Goal: Task Accomplishment & Management: Complete application form

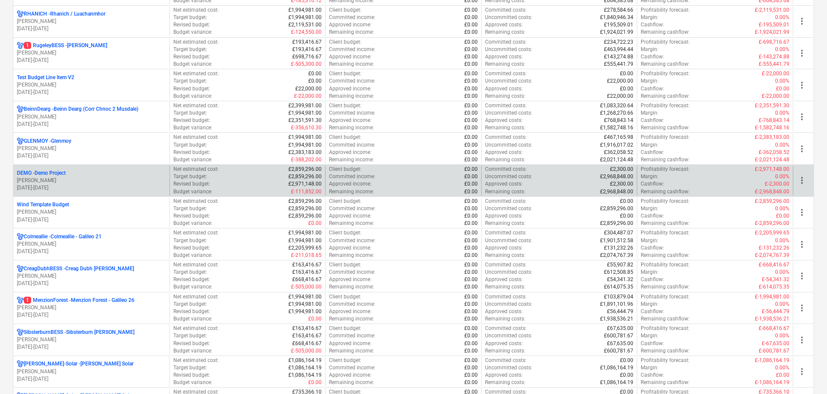
scroll to position [691, 0]
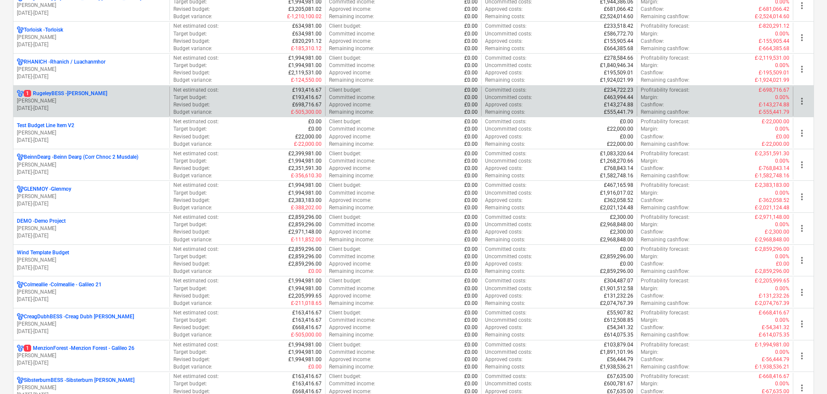
click at [80, 100] on p "[PERSON_NAME]" at bounding box center [91, 100] width 149 height 7
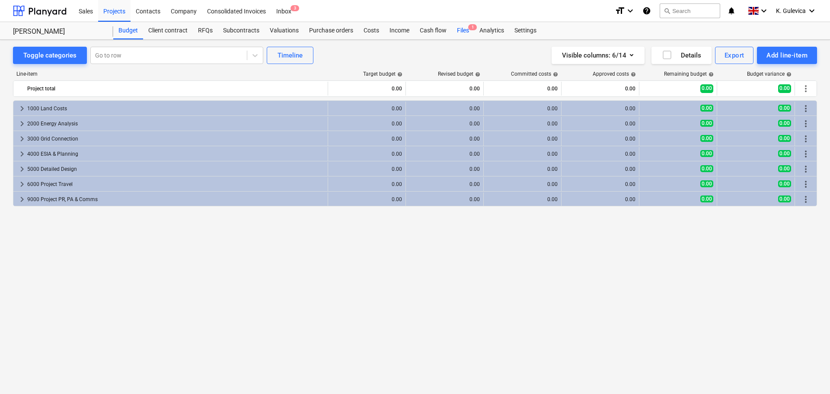
click at [464, 28] on div "Files 1" at bounding box center [463, 30] width 22 height 17
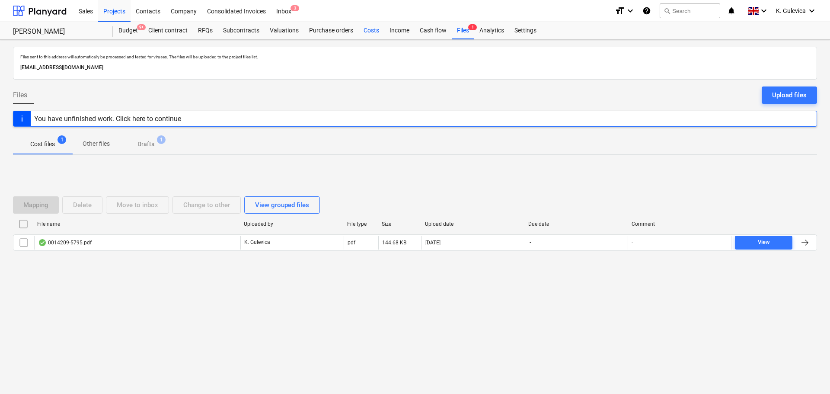
click at [367, 30] on div "Costs" at bounding box center [371, 30] width 26 height 17
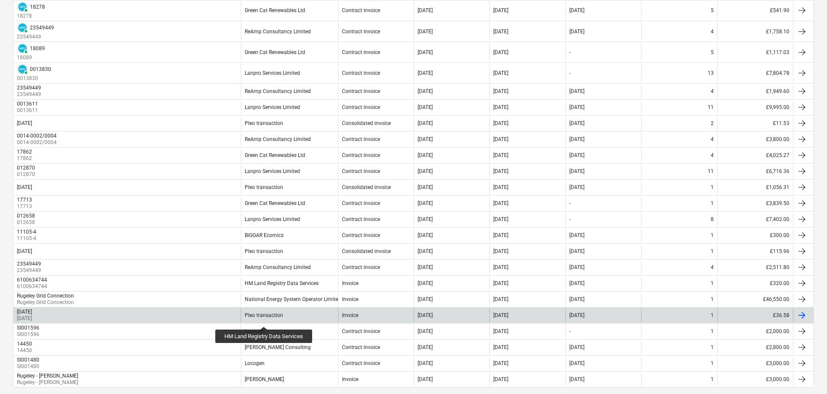
scroll to position [303, 0]
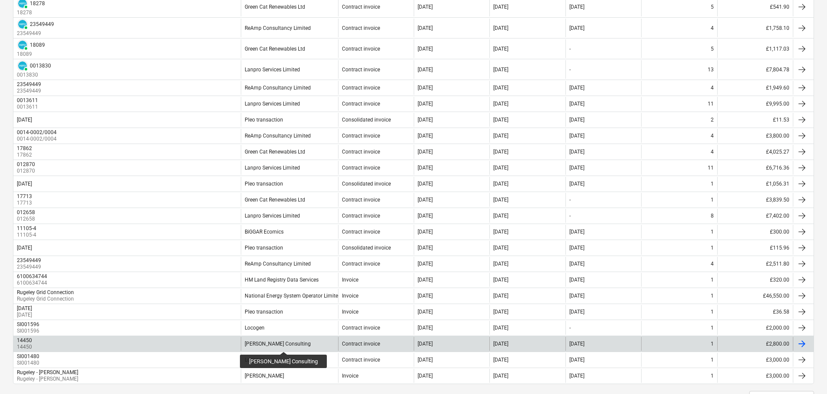
click at [279, 344] on div "[PERSON_NAME] Consulting" at bounding box center [278, 344] width 66 height 6
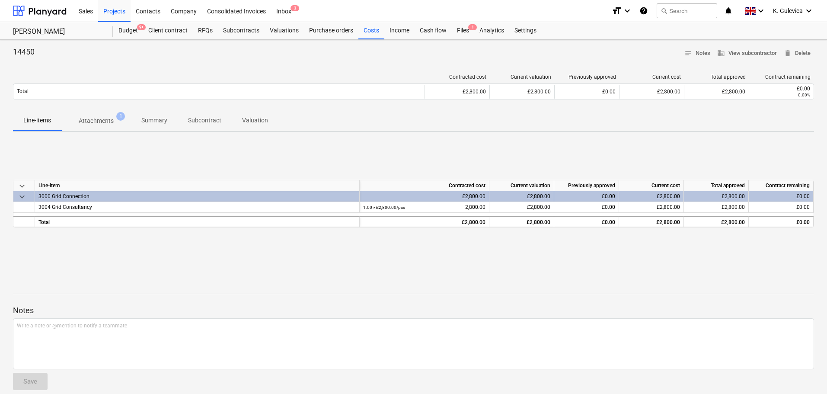
click at [94, 121] on p "Attachments" at bounding box center [96, 120] width 35 height 9
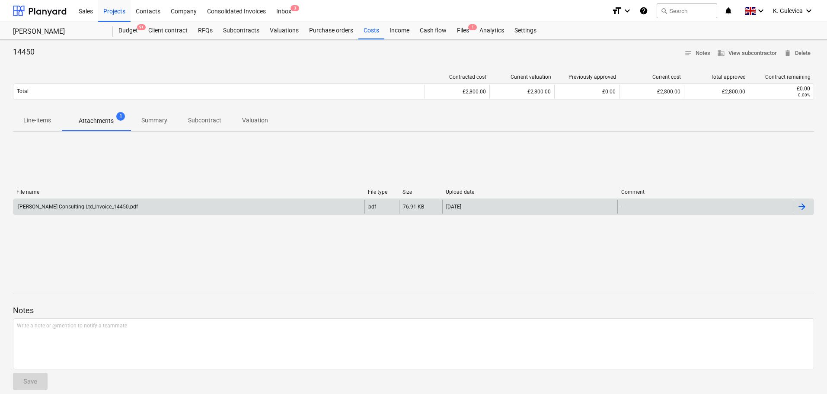
click at [140, 208] on div "[PERSON_NAME]-Consulting-Ltd_Invoice_14450.pdf" at bounding box center [188, 207] width 351 height 14
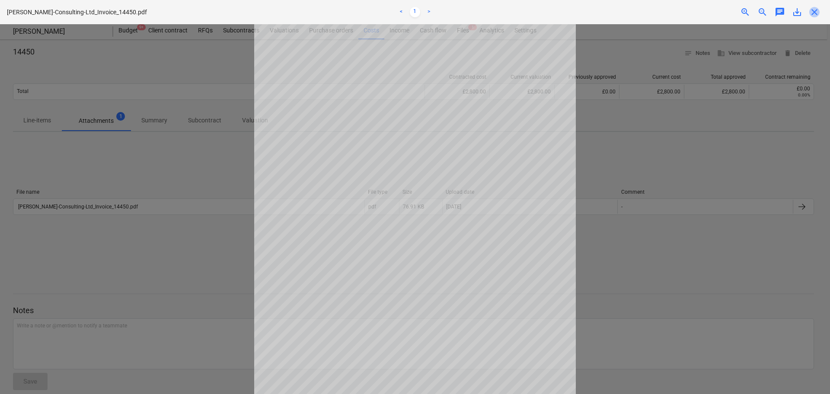
click at [812, 11] on span "close" at bounding box center [814, 12] width 10 height 10
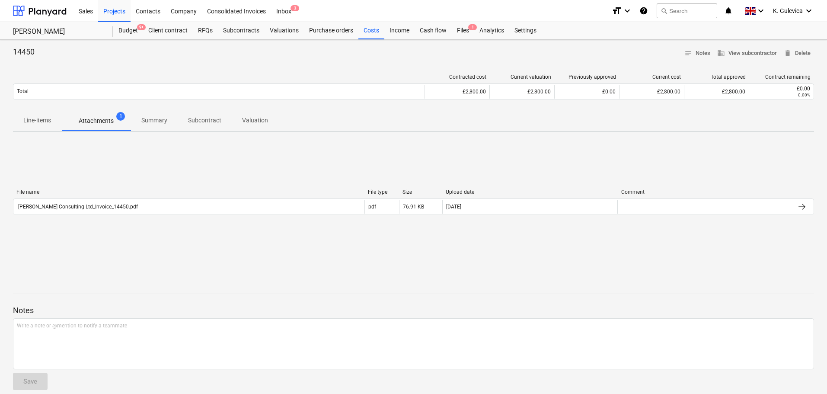
click at [36, 120] on p "Line-items" at bounding box center [37, 120] width 28 height 9
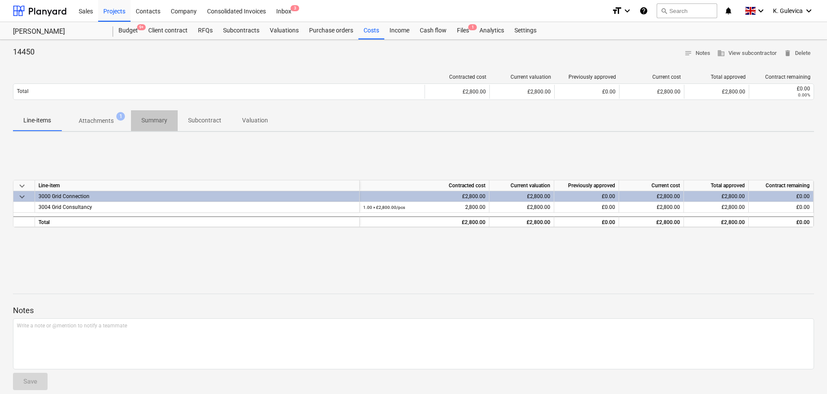
click at [162, 121] on p "Summary" at bounding box center [154, 120] width 26 height 9
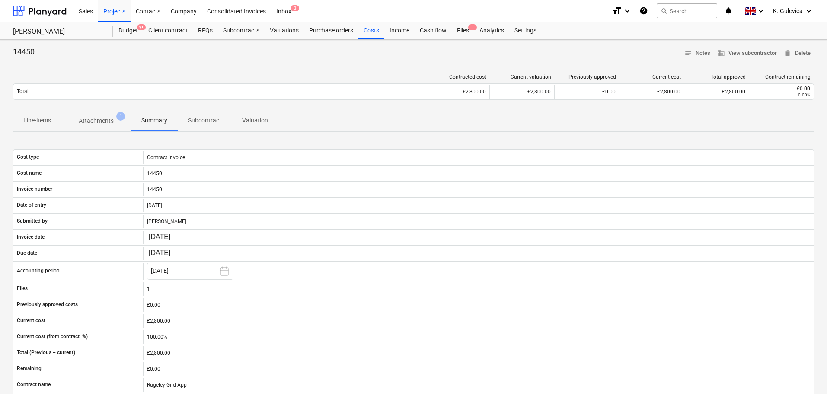
click at [36, 124] on p "Line-items" at bounding box center [37, 120] width 28 height 9
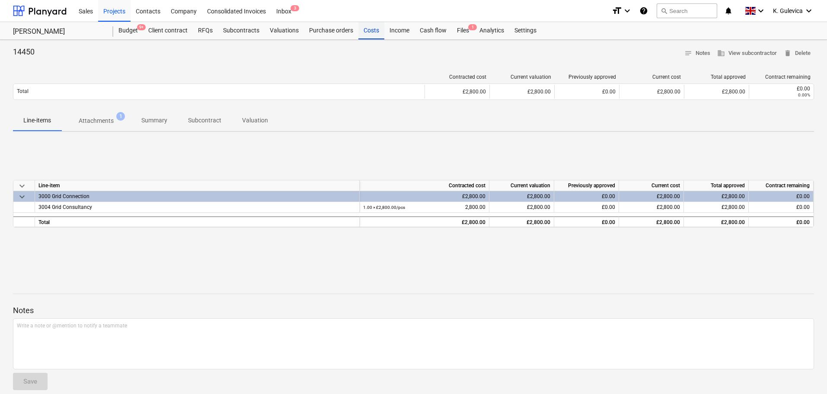
click at [373, 31] on div "Costs" at bounding box center [371, 30] width 26 height 17
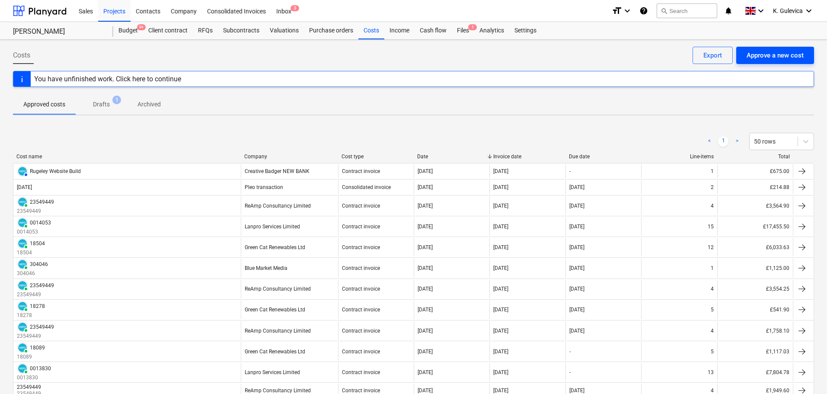
click at [767, 55] on div "Approve a new cost" at bounding box center [774, 55] width 57 height 11
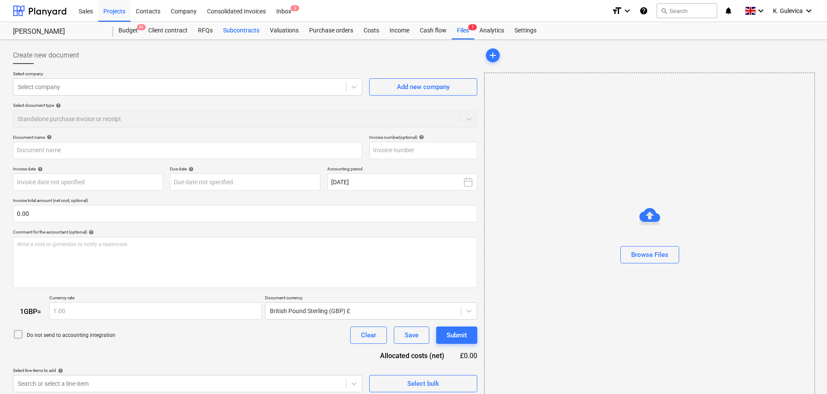
click at [239, 31] on div "Subcontracts" at bounding box center [241, 30] width 47 height 17
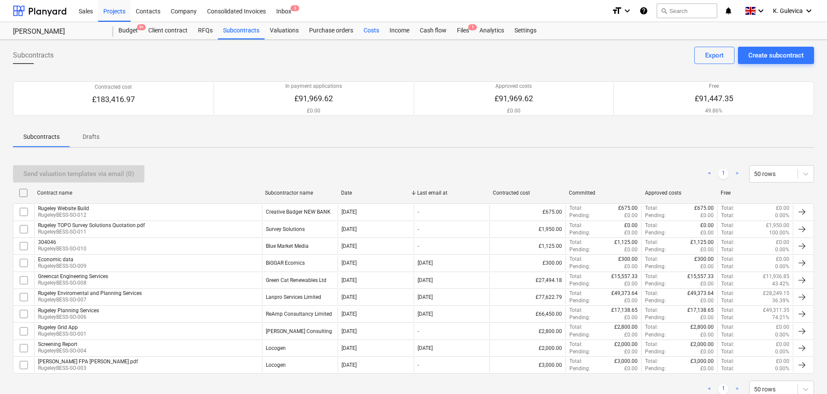
click at [367, 26] on div "Costs" at bounding box center [371, 30] width 26 height 17
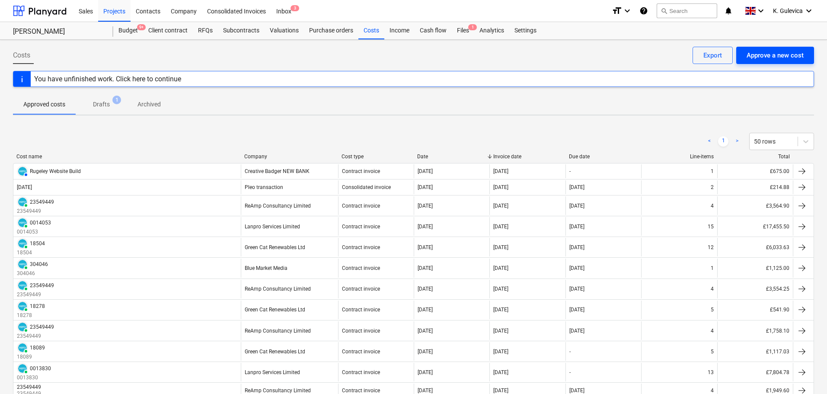
click at [771, 51] on div "Approve a new cost" at bounding box center [774, 55] width 57 height 11
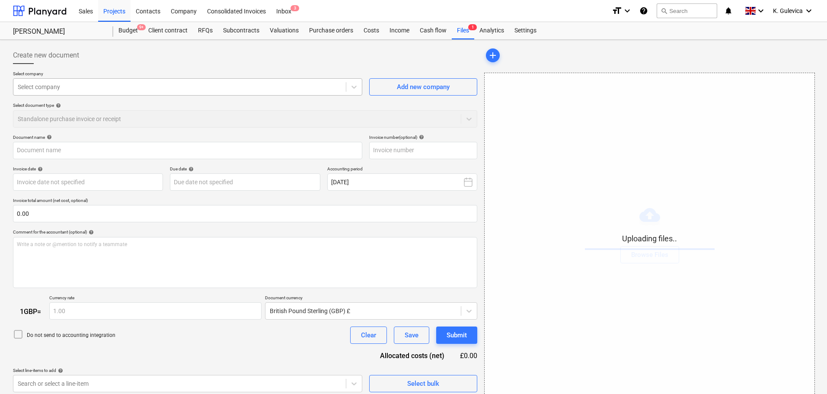
click at [210, 87] on div at bounding box center [180, 87] width 324 height 9
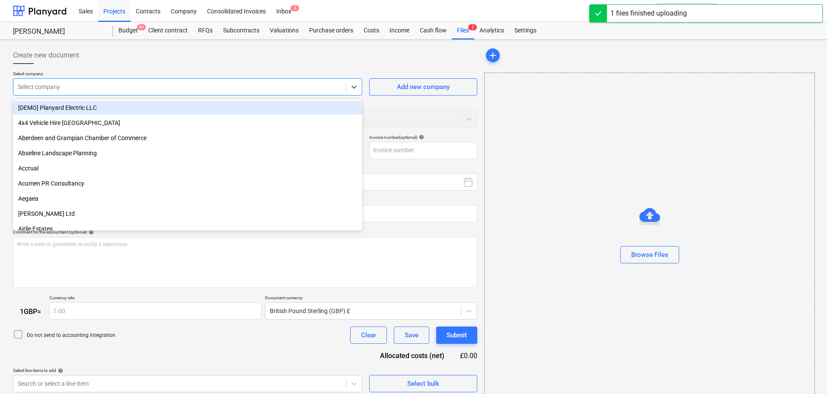
type input "[PERSON_NAME]-Consulting-Ltd_Invoice_15796.pdf"
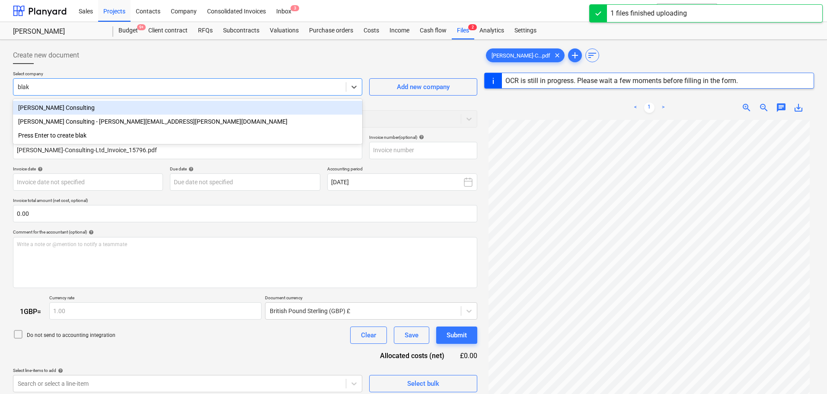
type input "[PERSON_NAME]"
click at [89, 106] on div "[PERSON_NAME] Consulting" at bounding box center [187, 108] width 349 height 14
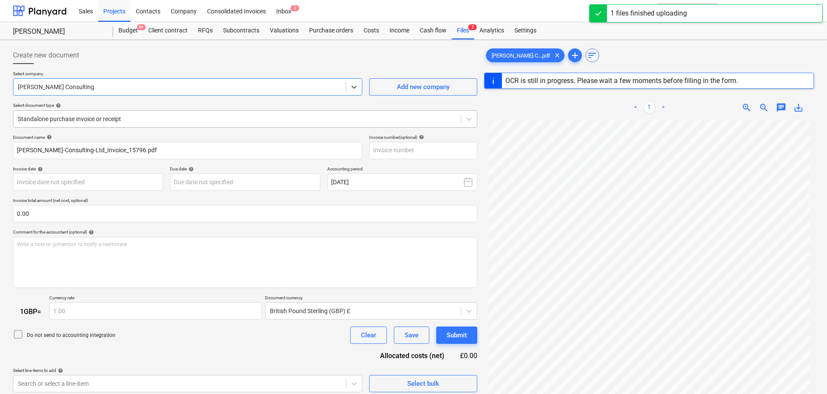
click at [124, 115] on div at bounding box center [237, 119] width 439 height 9
type input "15796"
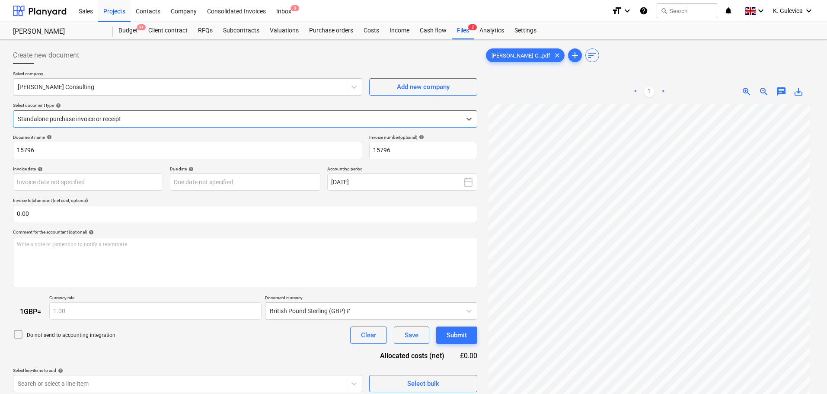
click at [124, 115] on div at bounding box center [237, 119] width 439 height 9
click at [91, 182] on body "Sales Projects Contacts Company Consolidated Invoices Inbox 3 format_size keybo…" at bounding box center [413, 197] width 827 height 394
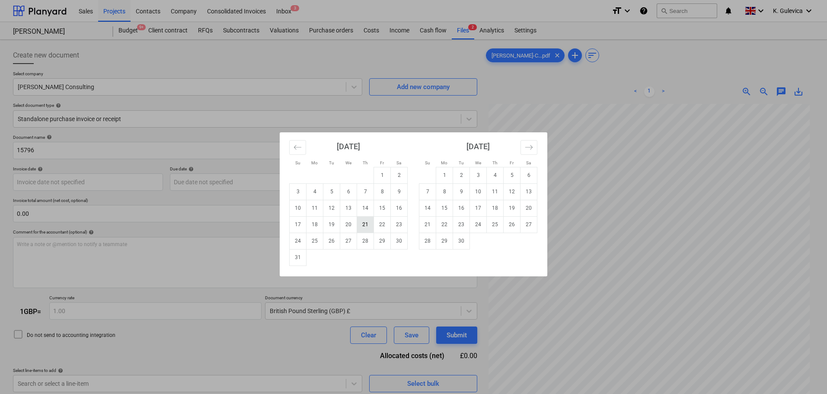
click at [367, 222] on td "21" at bounding box center [365, 224] width 17 height 16
type input "[DATE]"
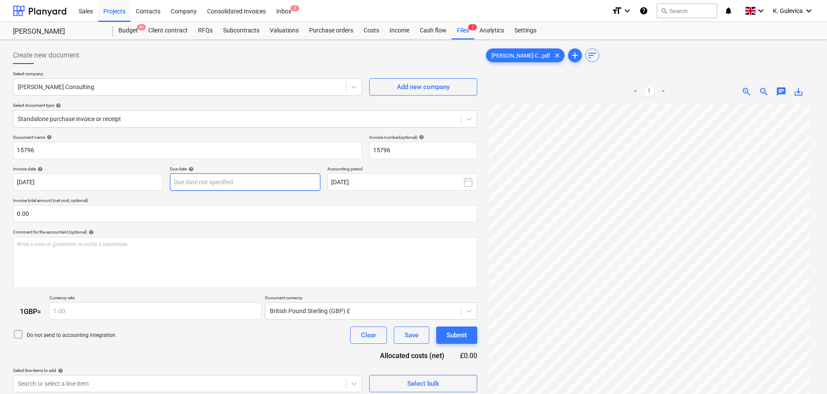
click at [296, 183] on body "Sales Projects Contacts Company Consolidated Invoices Inbox 3 format_size keybo…" at bounding box center [413, 197] width 827 height 394
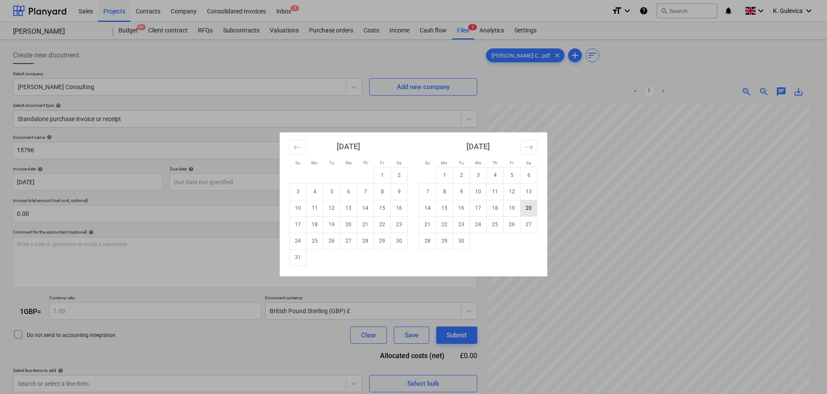
click at [525, 207] on td "20" at bounding box center [528, 208] width 17 height 16
type input "[DATE]"
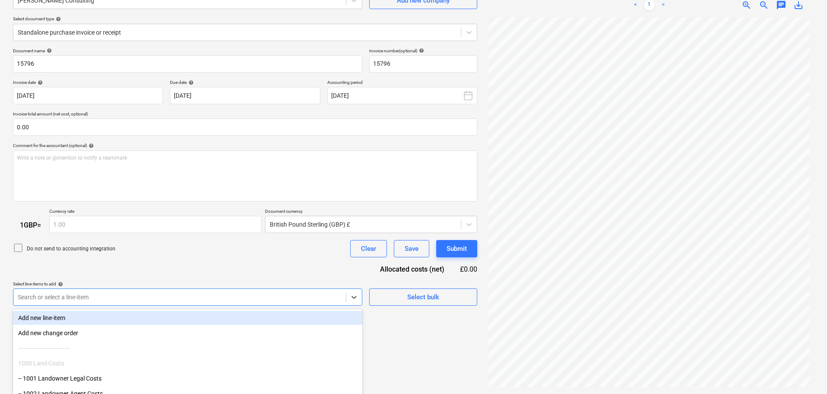
scroll to position [133, 0]
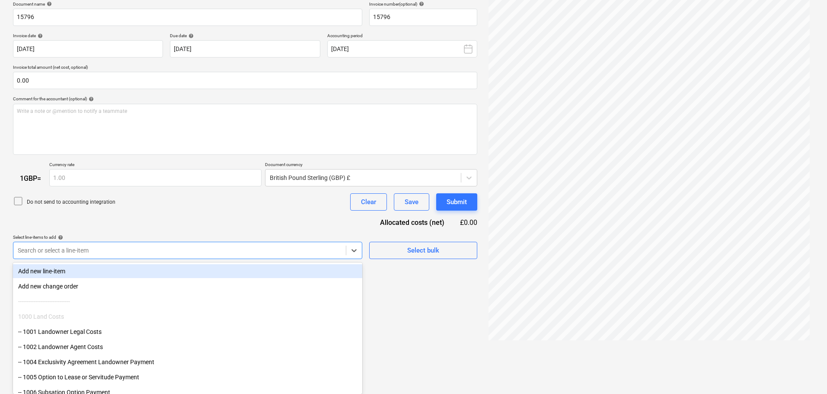
click at [115, 261] on body "Sales Projects Contacts Company Consolidated Invoices Inbox 3 format_size keybo…" at bounding box center [413, 64] width 827 height 394
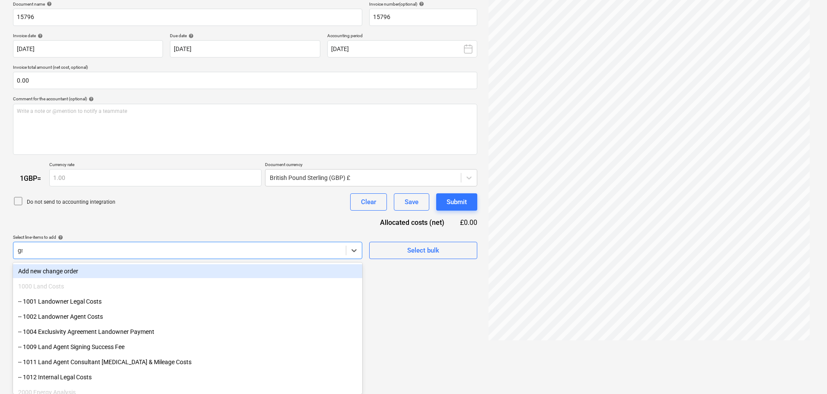
scroll to position [131, 0]
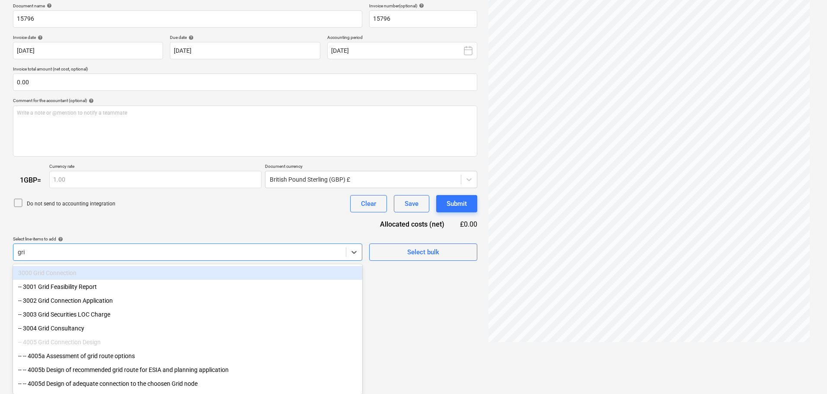
type input "grid"
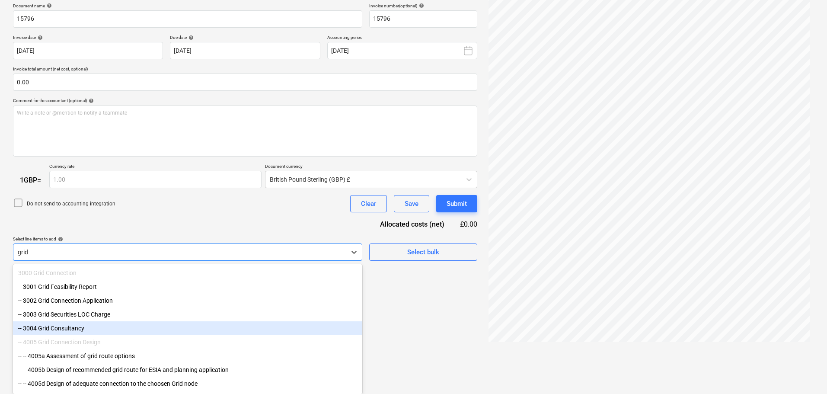
click at [81, 330] on div "-- 3004 Grid Consultancy" at bounding box center [187, 328] width 349 height 14
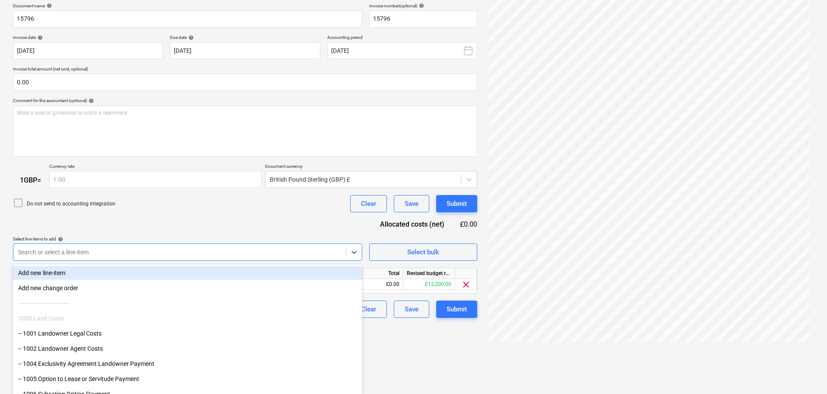
click at [176, 218] on div "Document name help 15796 Invoice number (optional) help 15796 Invoice date help…" at bounding box center [245, 160] width 464 height 315
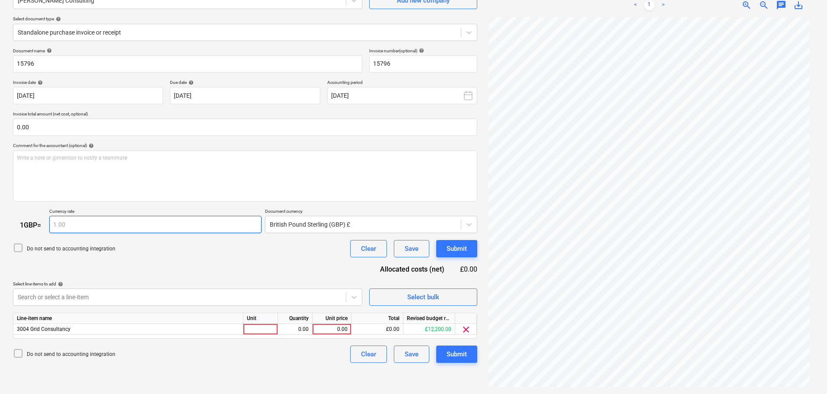
scroll to position [86, 0]
click at [328, 328] on div "0.00" at bounding box center [332, 329] width 32 height 11
type input "1250"
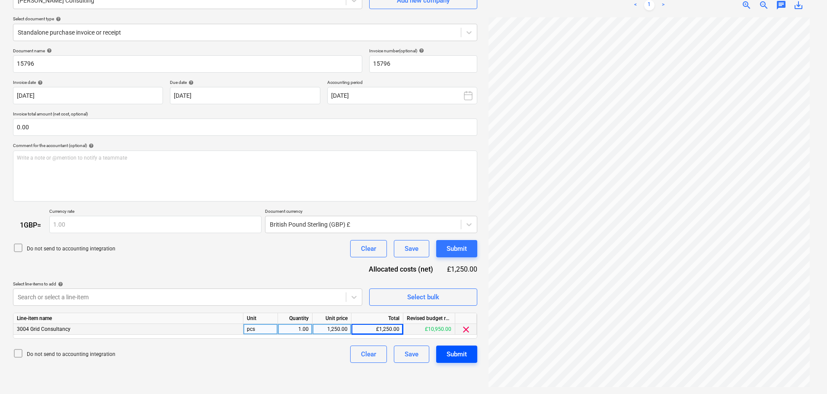
click at [456, 350] on div "Submit" at bounding box center [456, 353] width 20 height 11
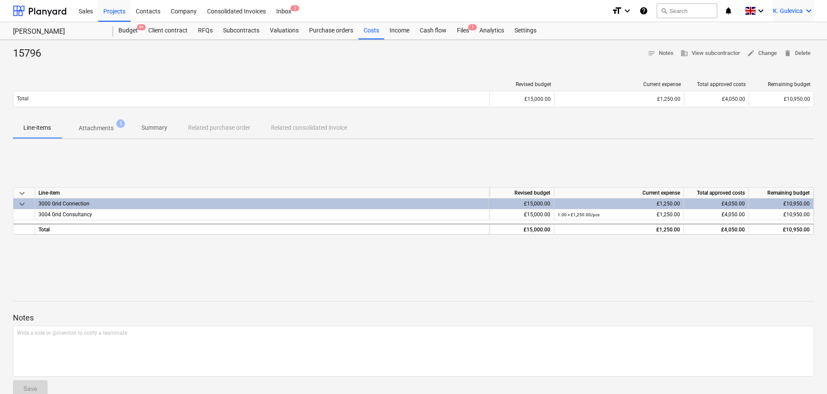
click at [776, 13] on span "K. Gulevica" at bounding box center [788, 10] width 30 height 7
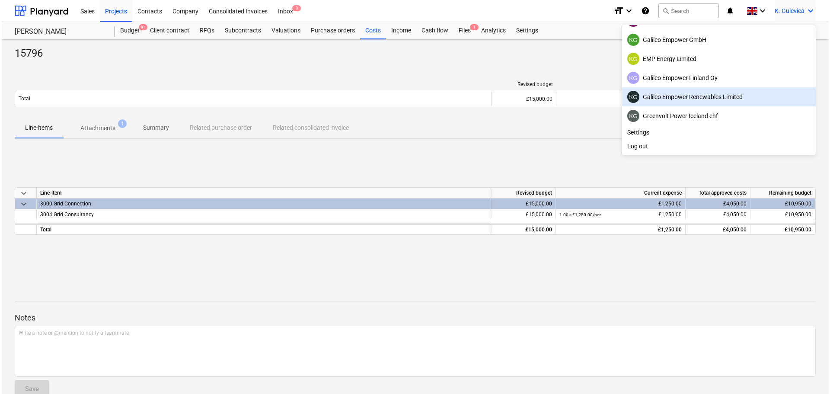
scroll to position [54, 0]
click at [689, 99] on div "KG Galileo Empower Renewables Limited" at bounding box center [716, 97] width 183 height 12
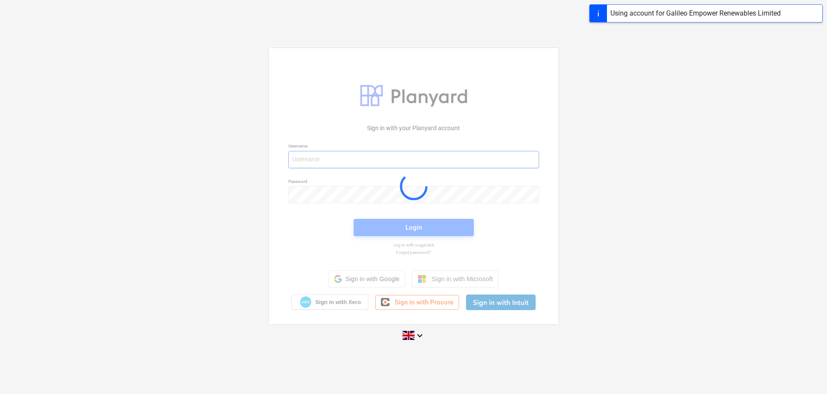
type input "[EMAIL_ADDRESS][DOMAIN_NAME]"
